Goal: Information Seeking & Learning: Learn about a topic

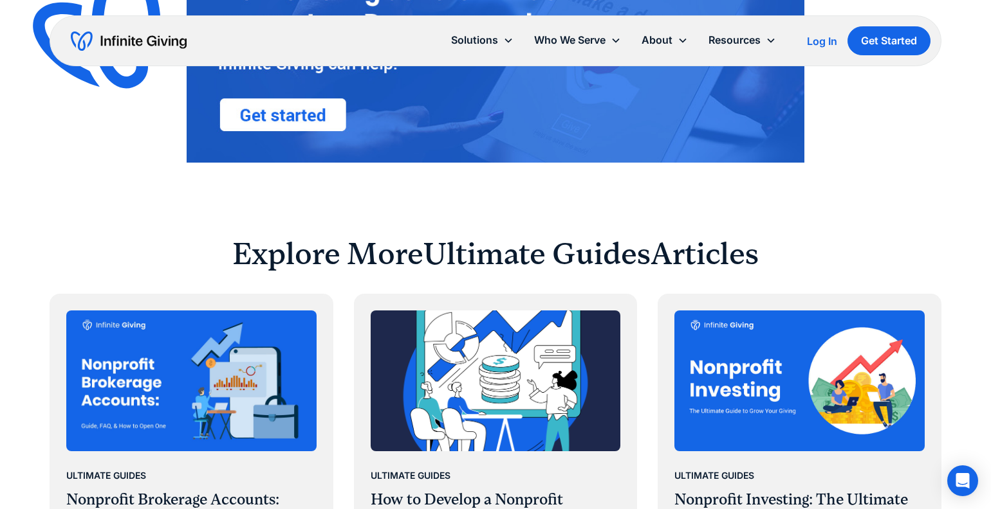
scroll to position [5004, 0]
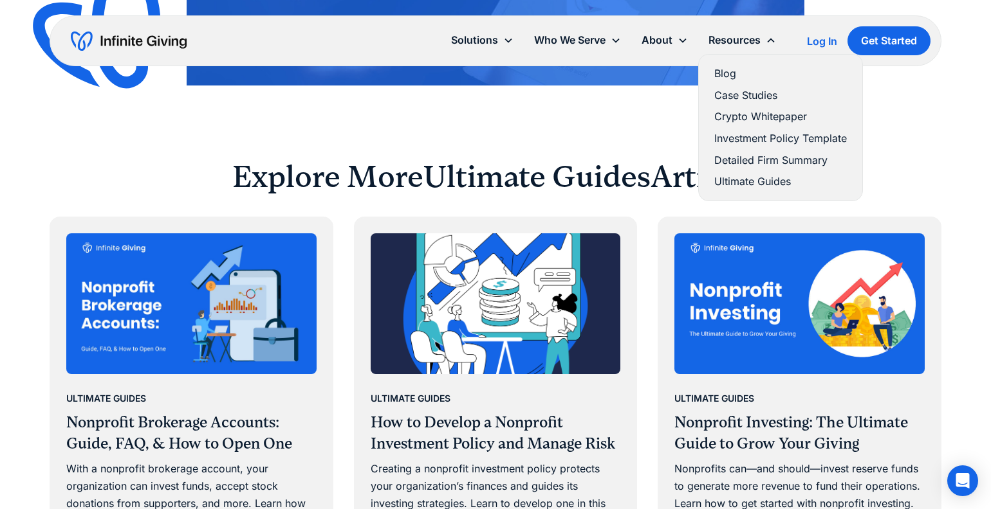
click at [747, 70] on link "Blog" at bounding box center [780, 73] width 133 height 17
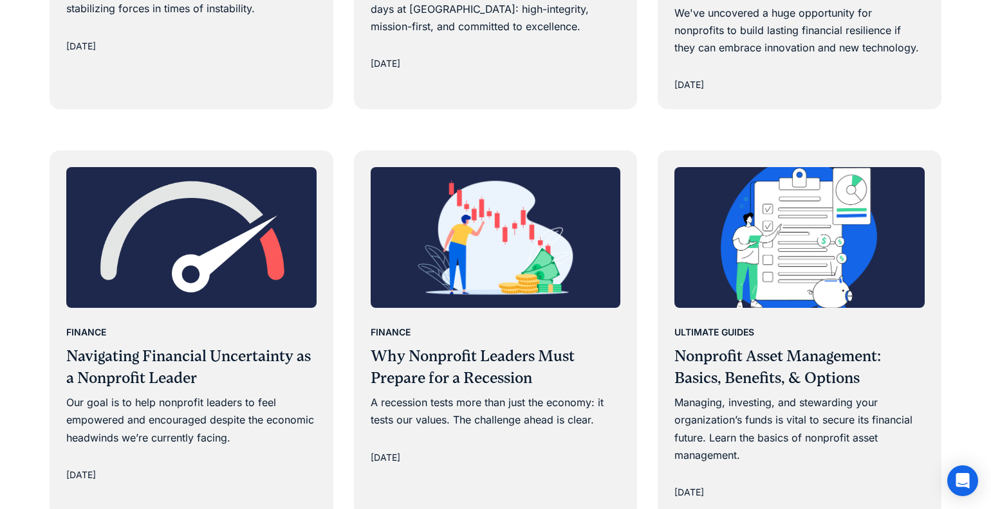
scroll to position [1438, 0]
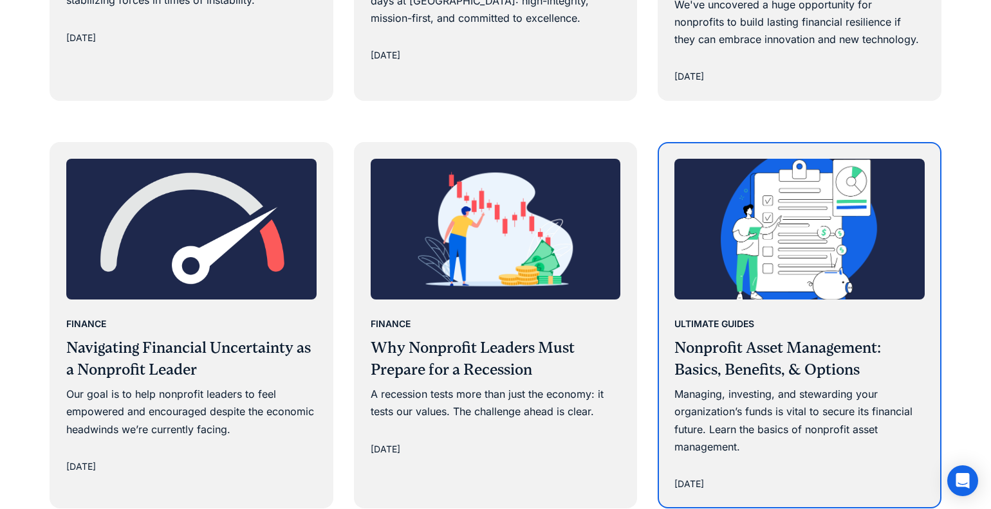
click at [728, 263] on img at bounding box center [799, 229] width 250 height 141
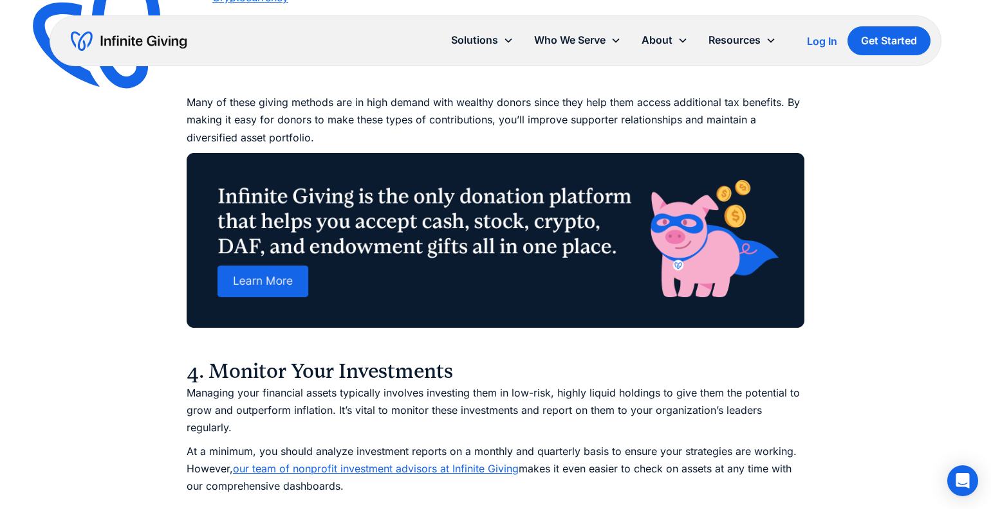
scroll to position [4318, 0]
